Goal: Browse casually

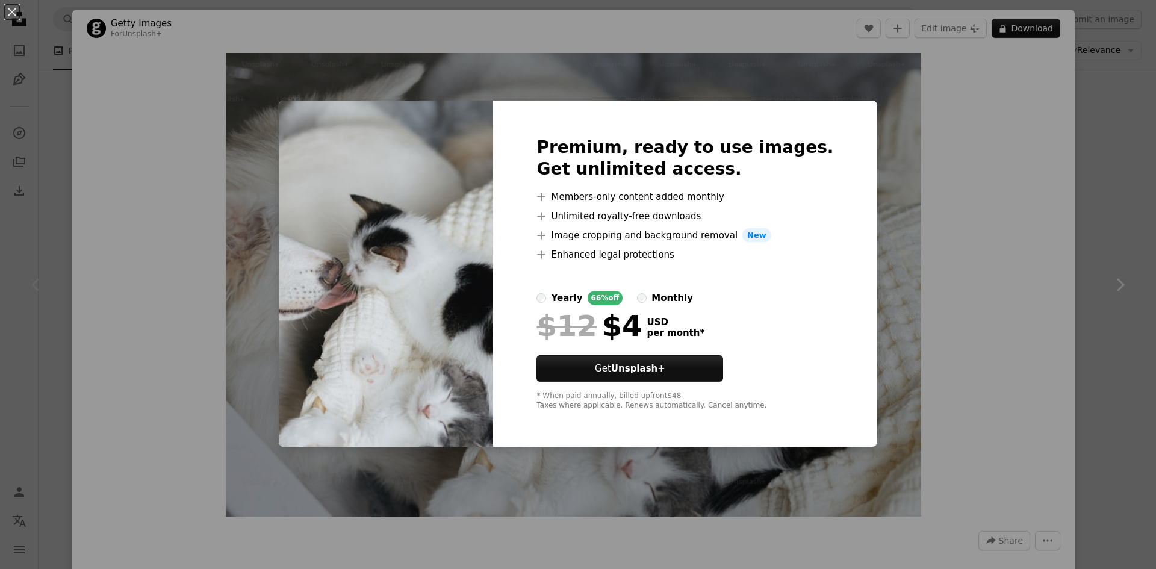
click at [1018, 223] on div "An X shape Premium, ready to use images. Get unlimited access. A plus sign Memb…" at bounding box center [578, 284] width 1156 height 569
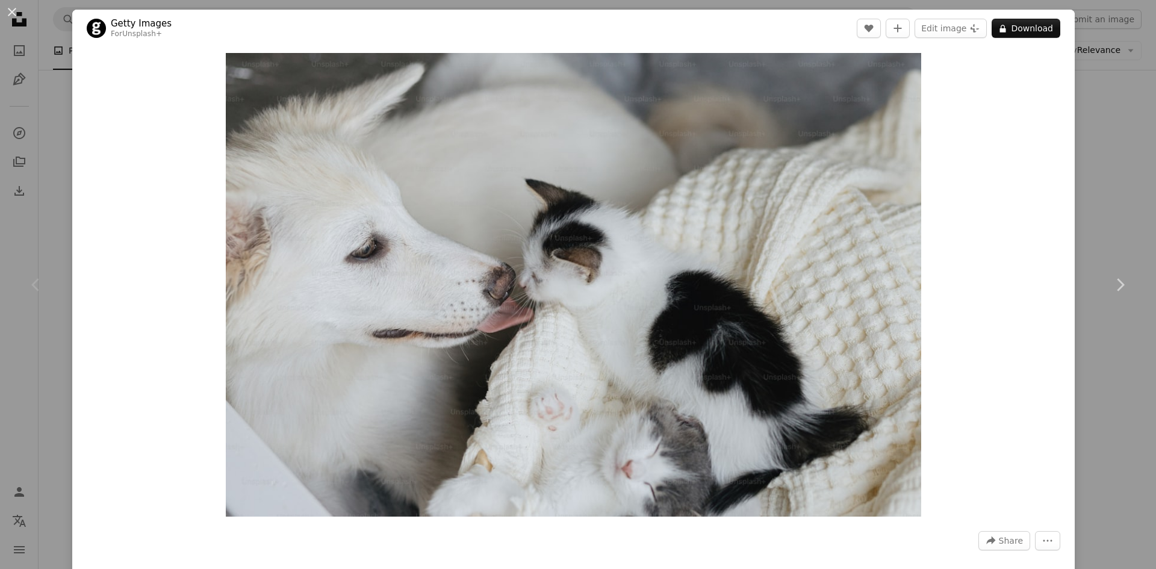
click at [1080, 208] on div "An X shape Chevron left Chevron right Getty Images For Unsplash+ A heart A plus…" at bounding box center [578, 284] width 1156 height 569
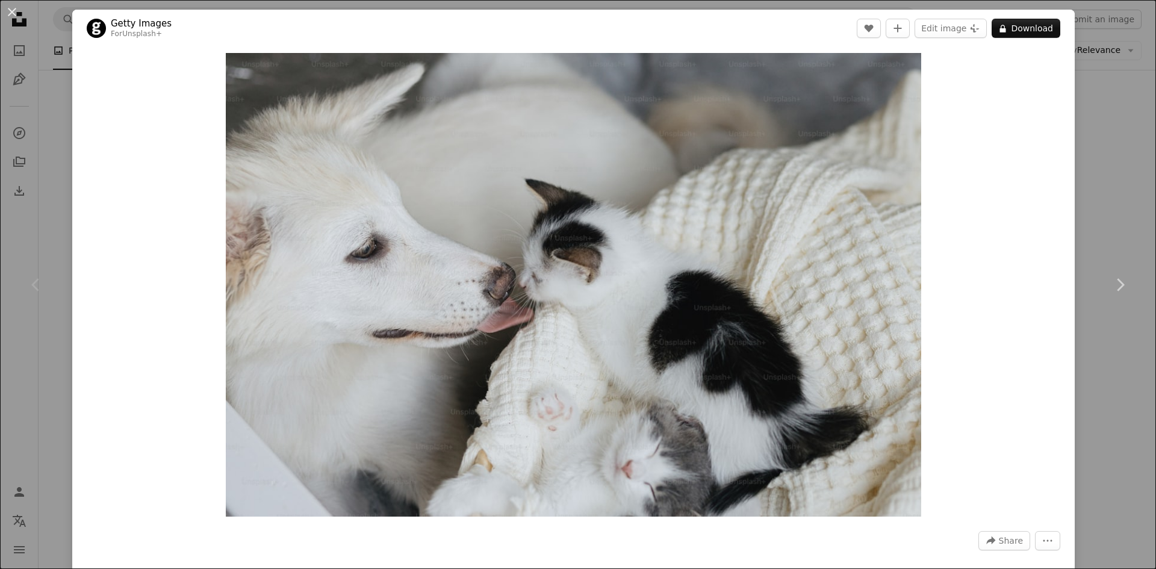
click at [1119, 172] on div "An X shape Chevron left Chevron right Getty Images For Unsplash+ A heart A plus…" at bounding box center [578, 284] width 1156 height 569
